Goal: Task Accomplishment & Management: Use online tool/utility

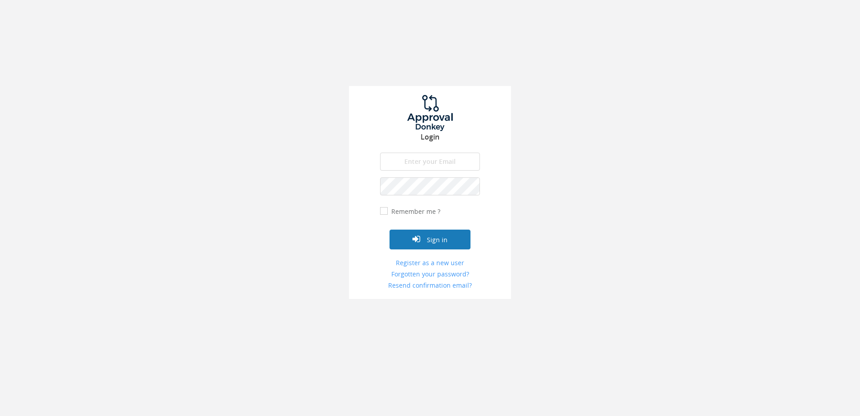
type input "[PERSON_NAME][EMAIL_ADDRESS][DOMAIN_NAME]"
click at [425, 238] on button "Sign in" at bounding box center [430, 239] width 81 height 20
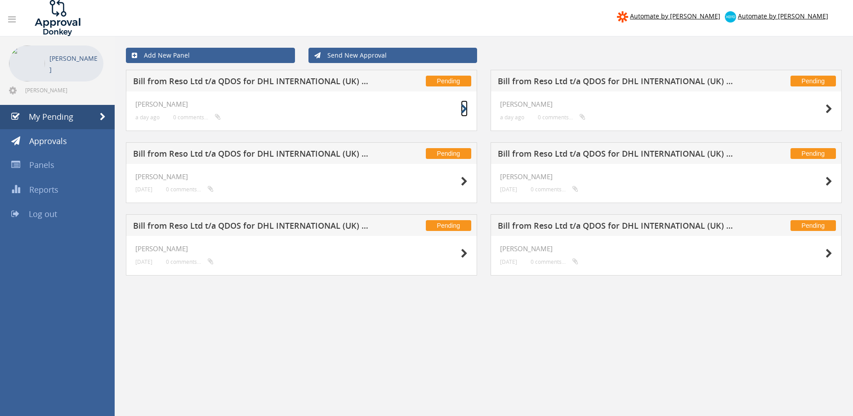
click at [462, 108] on icon at bounding box center [464, 108] width 7 height 9
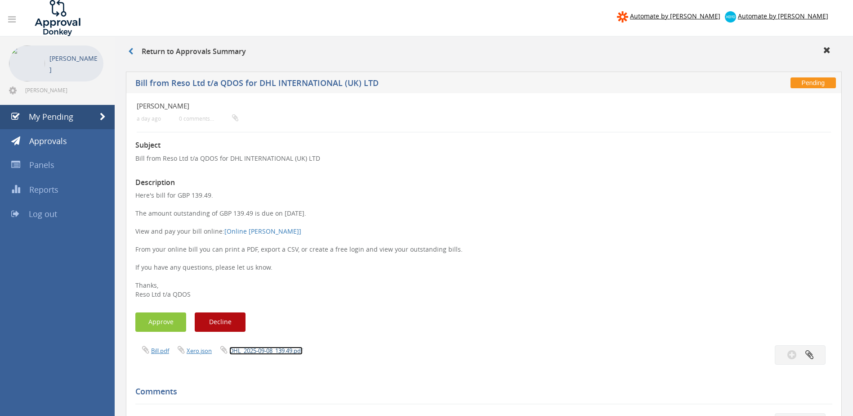
click at [262, 351] on link "DHL_2025-09-08_139.49.pdf" at bounding box center [265, 350] width 73 height 8
click at [152, 321] on button "Approve" at bounding box center [160, 321] width 51 height 19
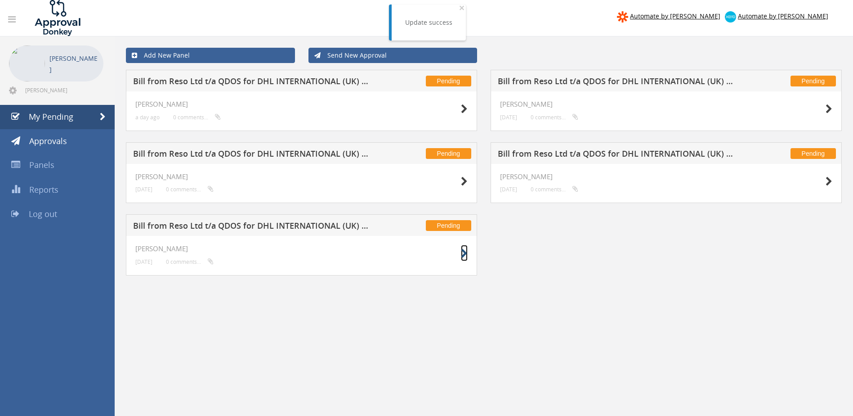
click at [465, 253] on icon at bounding box center [464, 253] width 7 height 9
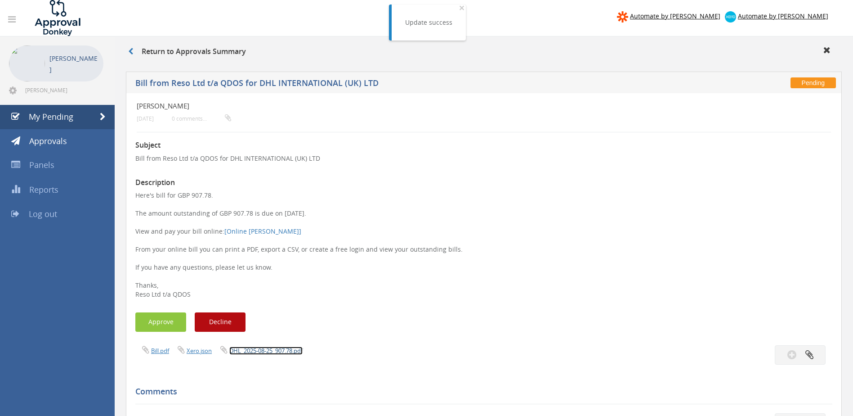
click at [272, 349] on link "DHL_2025-08-25_907.78.pdf" at bounding box center [265, 350] width 73 height 8
click at [162, 318] on button "Approve" at bounding box center [160, 321] width 51 height 19
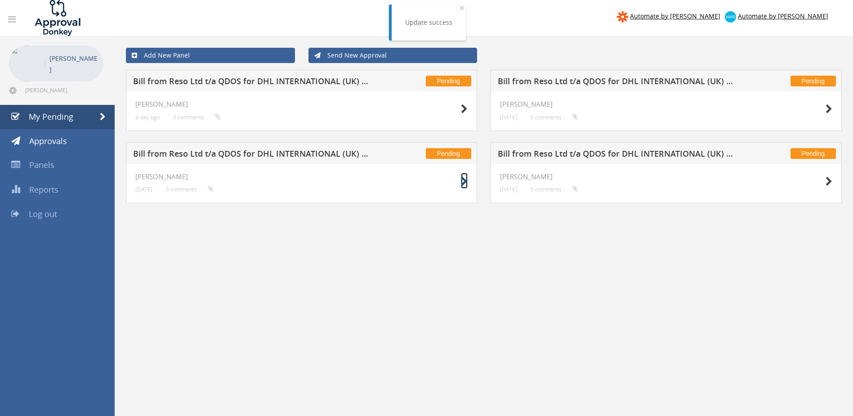
click at [464, 181] on icon at bounding box center [464, 181] width 7 height 9
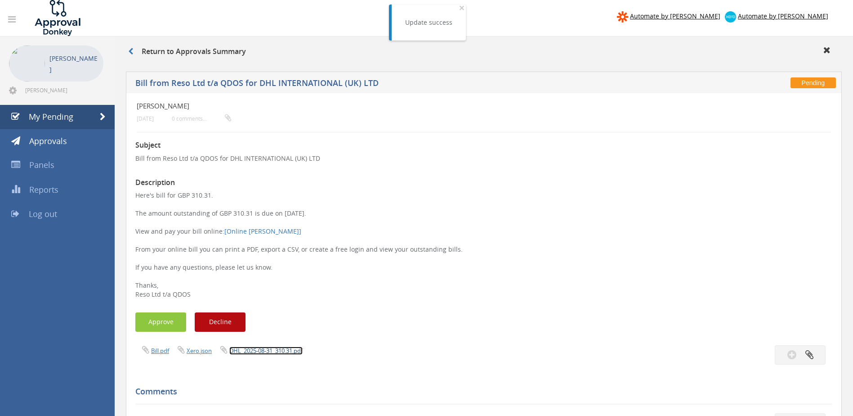
click at [254, 348] on link "DHL_2025-08-31_310.31.pdf" at bounding box center [265, 350] width 73 height 8
click at [154, 316] on button "Approve" at bounding box center [160, 321] width 51 height 19
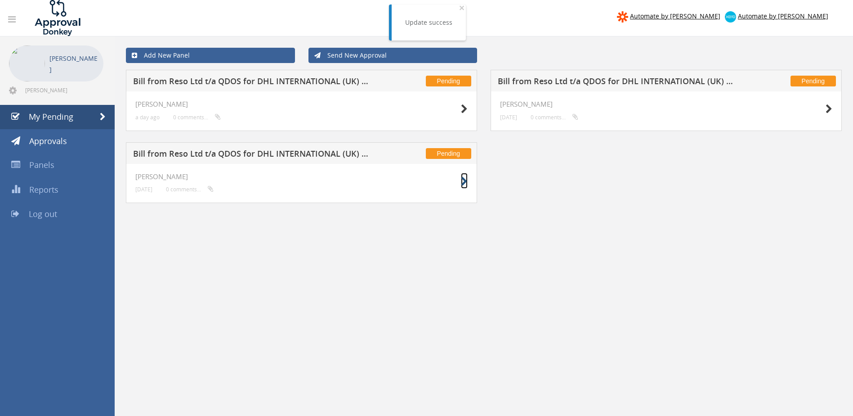
click at [462, 180] on icon at bounding box center [464, 181] width 7 height 9
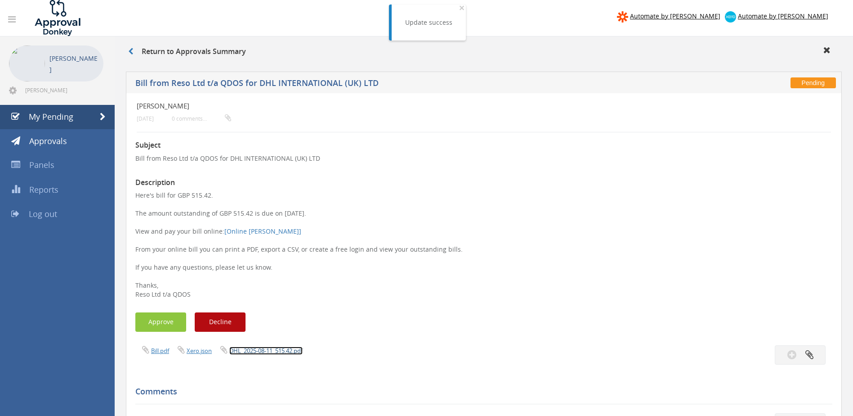
click at [286, 350] on link "DHL_2025-08-11_515.42.pdf" at bounding box center [265, 350] width 73 height 8
click at [164, 324] on button "Approve" at bounding box center [160, 321] width 51 height 19
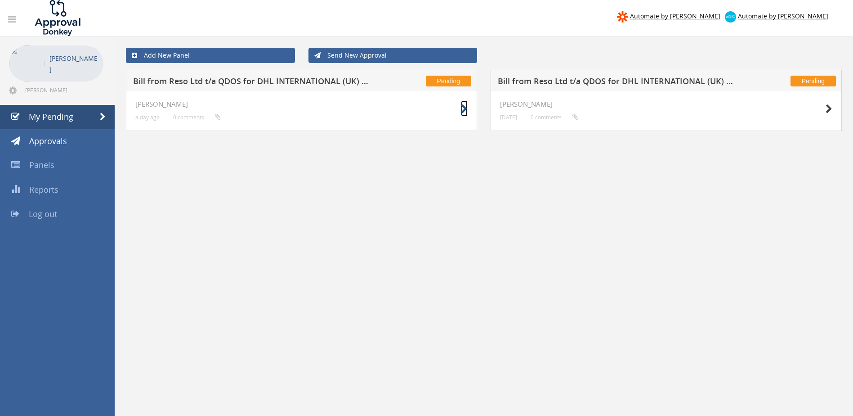
click at [463, 110] on icon at bounding box center [464, 108] width 7 height 9
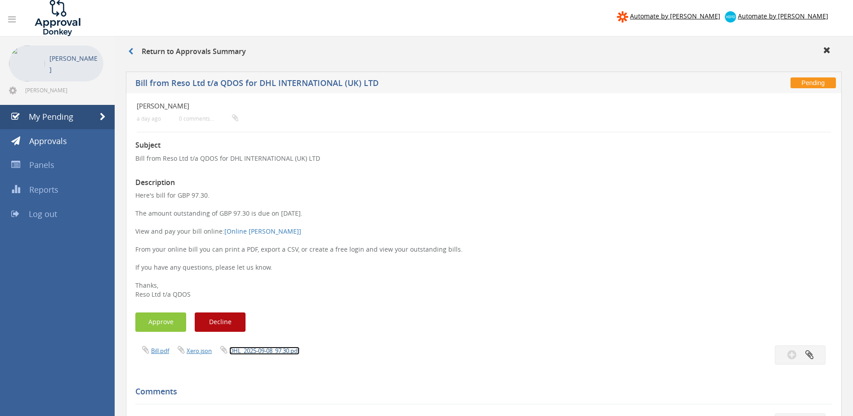
click at [257, 350] on link "DHL_2025-09-08_97.30.pdf" at bounding box center [264, 350] width 70 height 8
click at [161, 320] on button "Approve" at bounding box center [160, 321] width 51 height 19
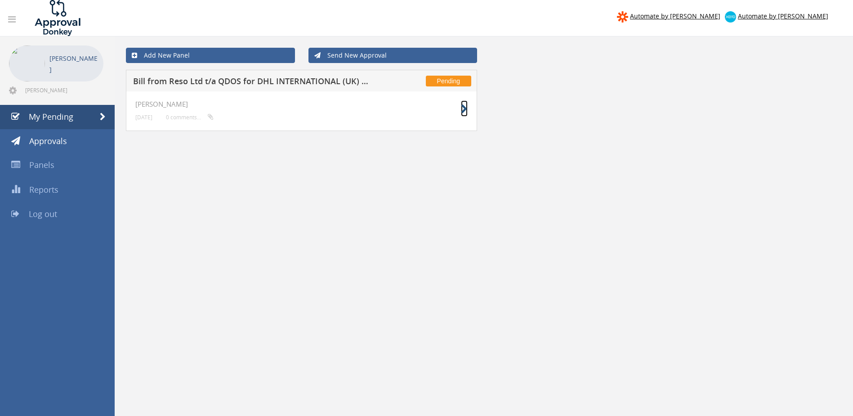
click at [462, 108] on icon at bounding box center [464, 108] width 7 height 9
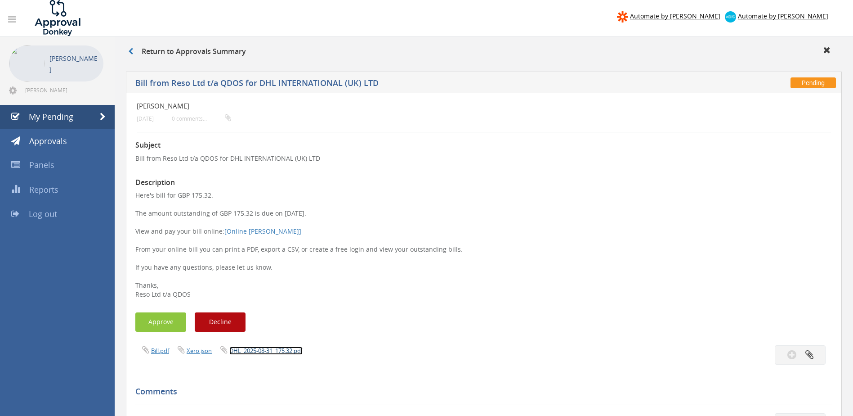
click at [276, 350] on link "DHL_2025-08-31_175.32.pdf" at bounding box center [265, 350] width 73 height 8
click at [157, 317] on button "Approve" at bounding box center [160, 321] width 51 height 19
